Goal: Task Accomplishment & Management: Complete application form

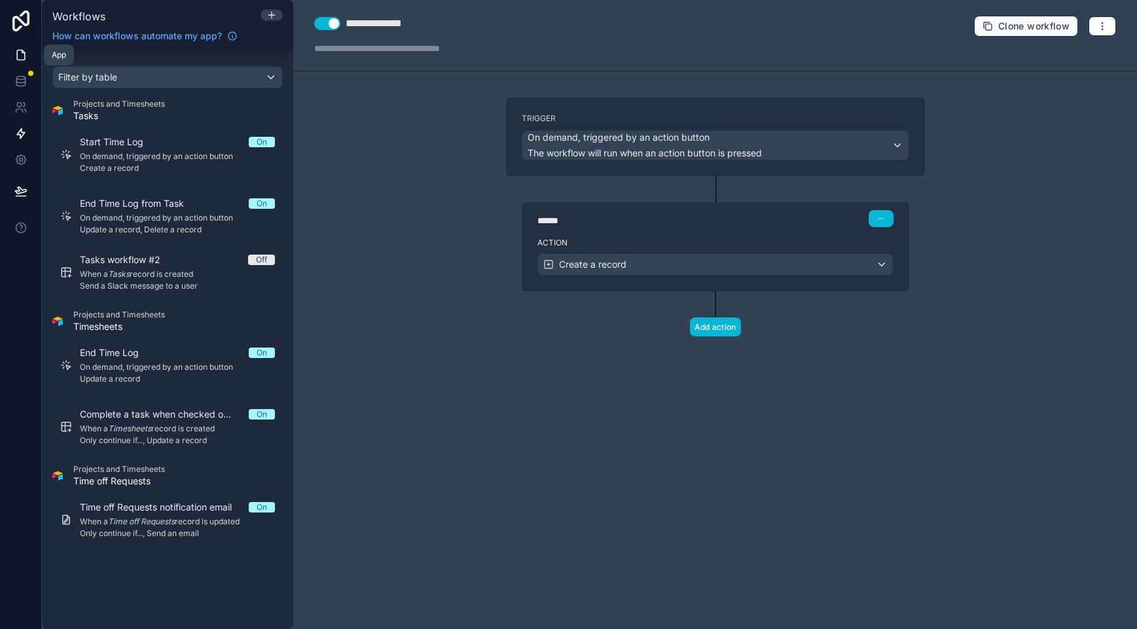
click at [24, 59] on icon at bounding box center [20, 54] width 13 height 13
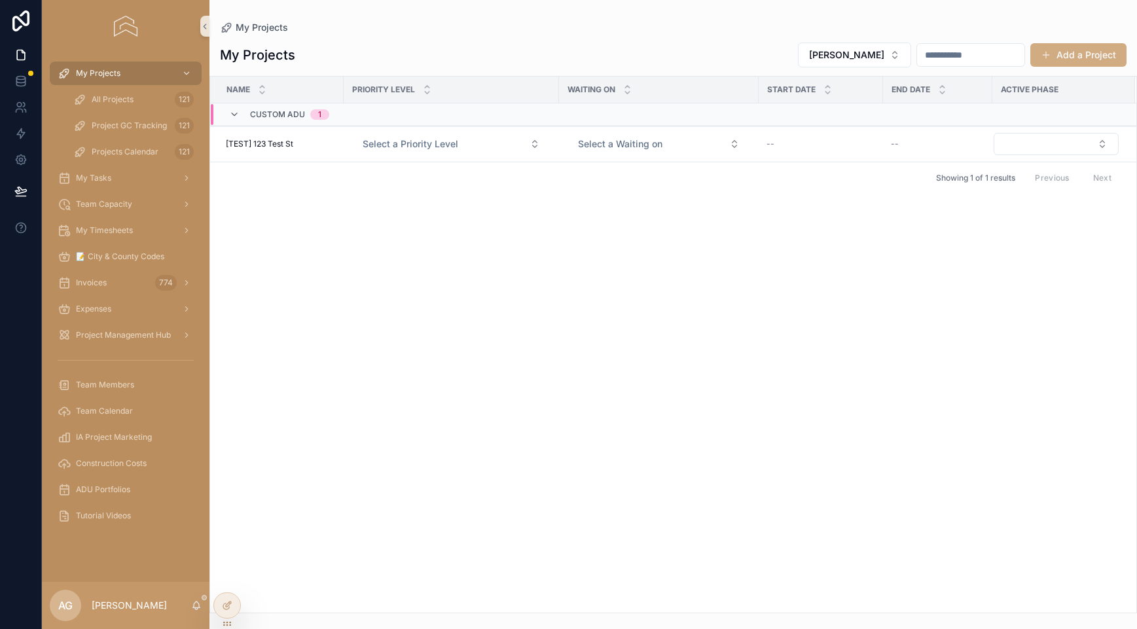
click at [1057, 56] on button "Add a Project" at bounding box center [1078, 55] width 96 height 24
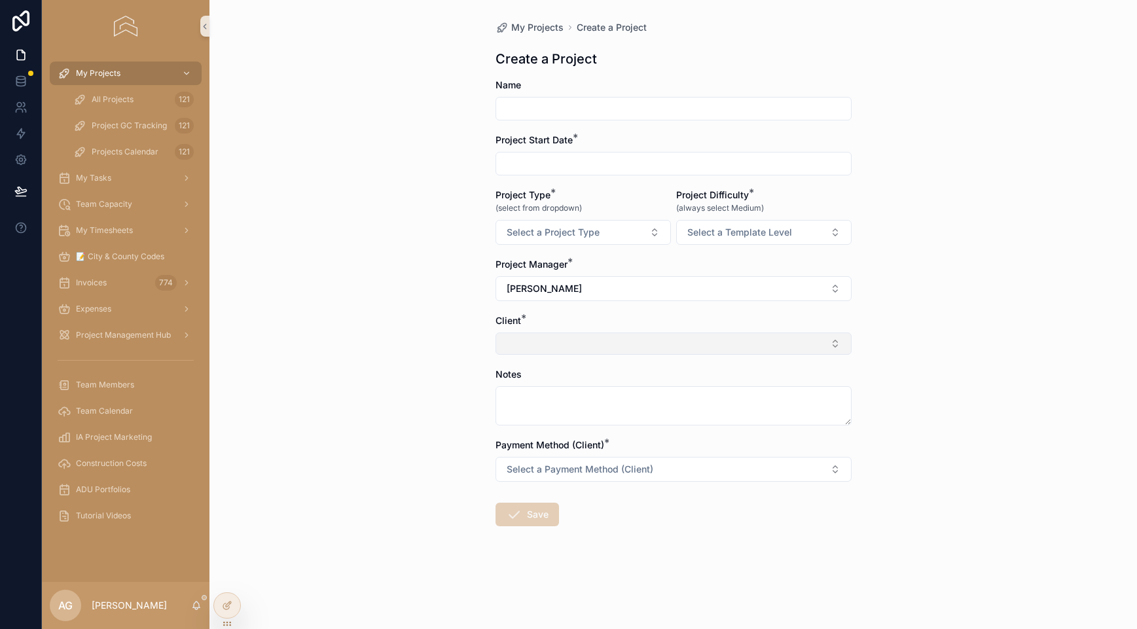
click at [681, 346] on button "Select Button" at bounding box center [674, 344] width 356 height 22
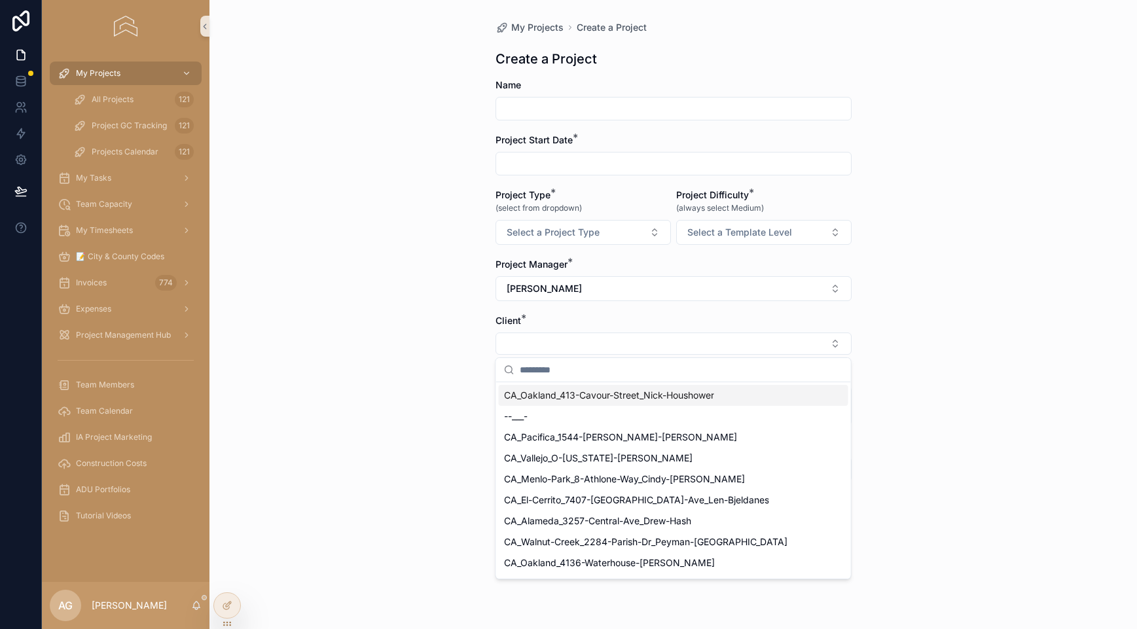
click at [940, 359] on div "My Projects Create a Project Create a Project Name Project Start Date * Project…" at bounding box center [673, 314] width 928 height 629
